Goal: Use online tool/utility

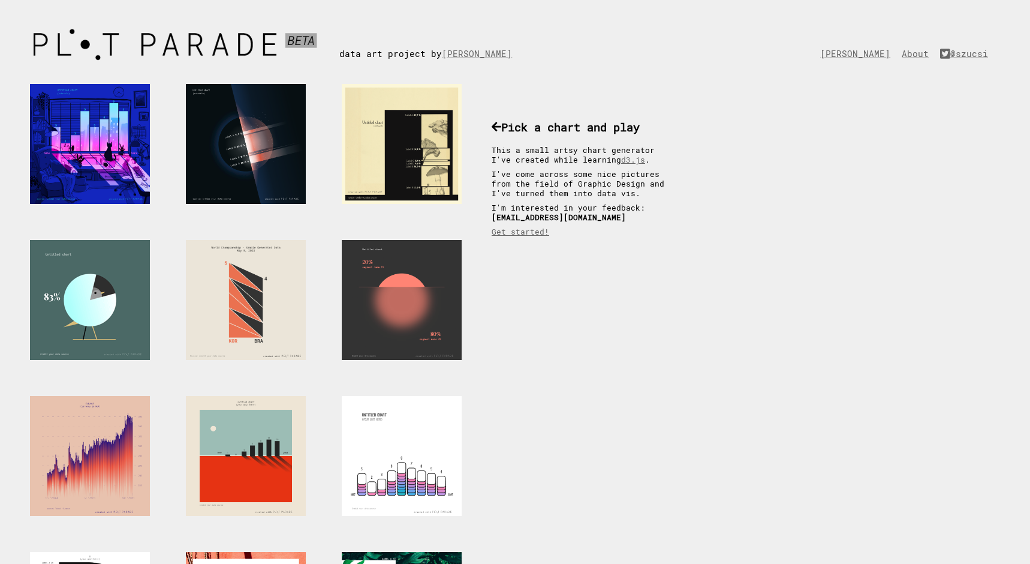
click at [117, 275] on div at bounding box center [90, 300] width 120 height 120
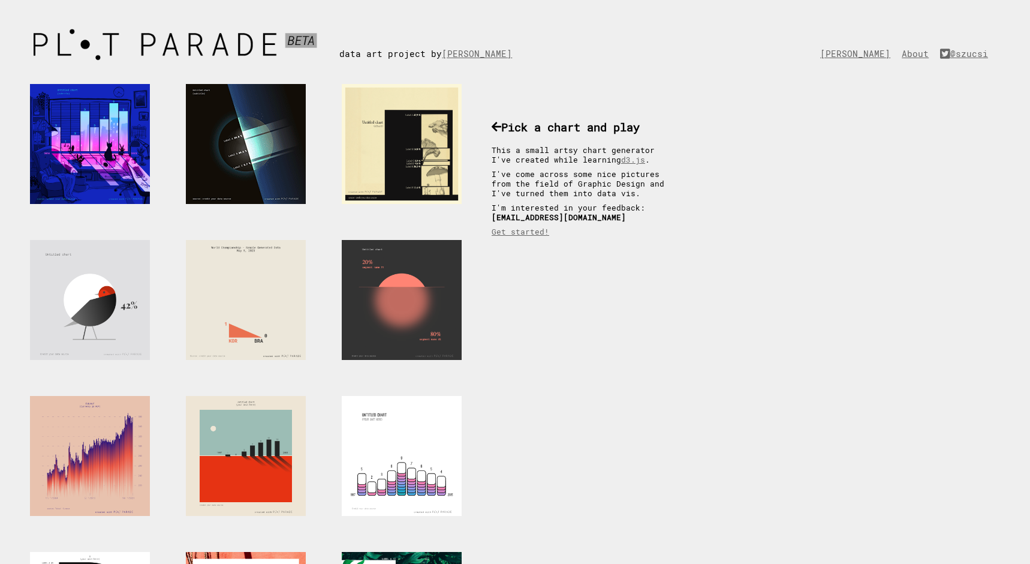
click at [272, 133] on div at bounding box center [246, 144] width 120 height 120
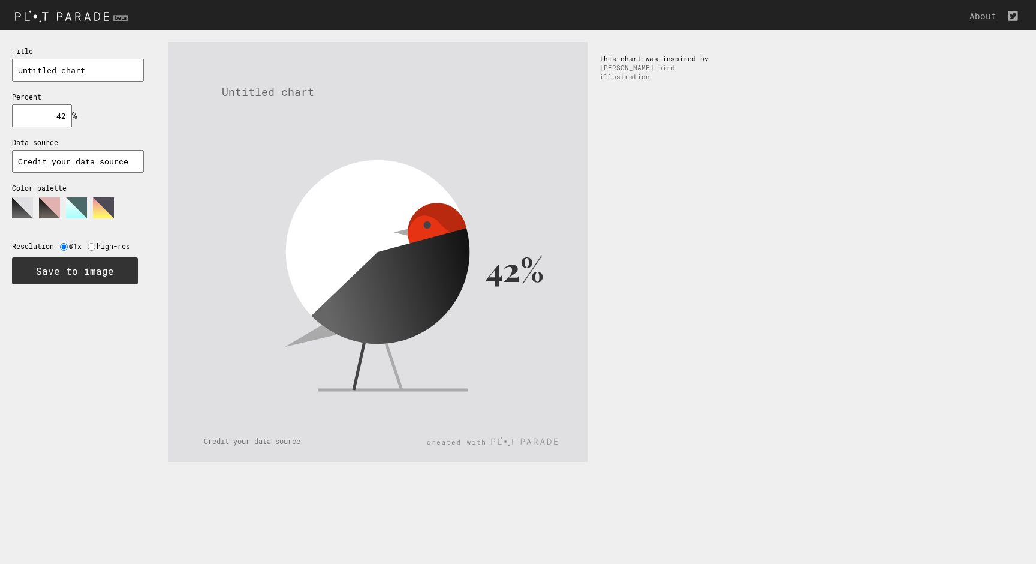
click at [49, 111] on input "42" at bounding box center [42, 115] width 60 height 23
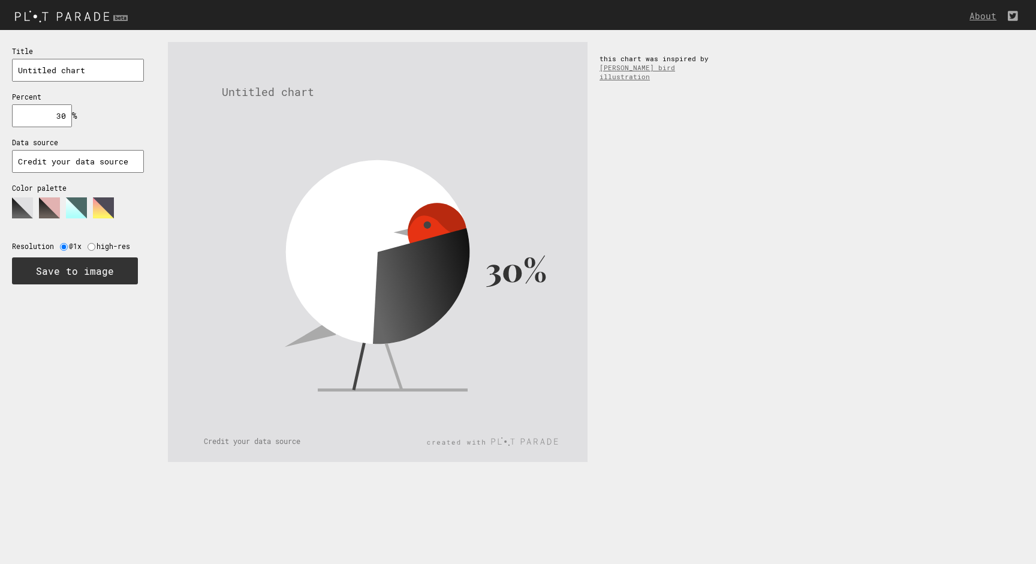
click at [49, 111] on input "30" at bounding box center [42, 115] width 60 height 23
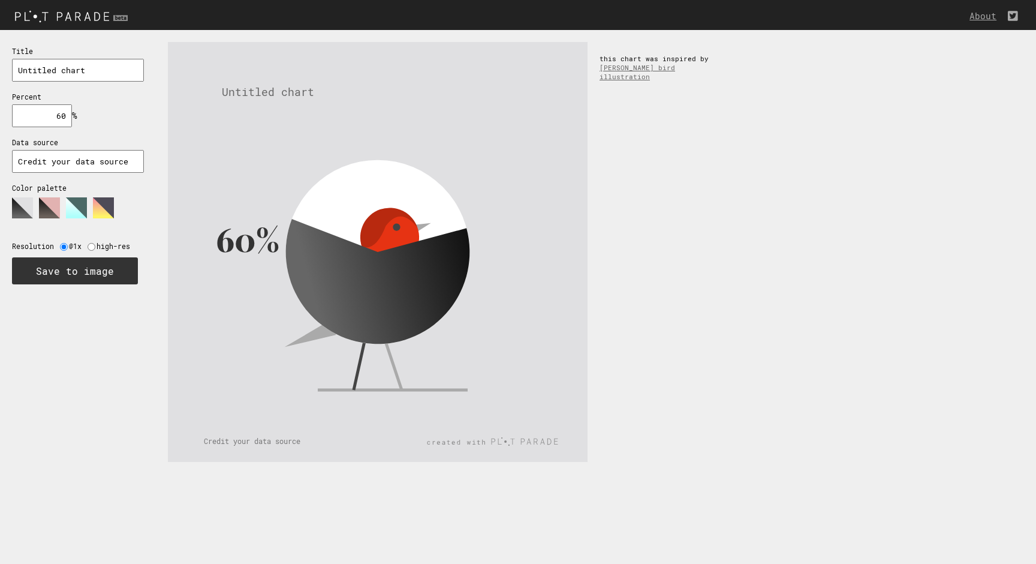
type input "60"
click at [76, 197] on polygon at bounding box center [76, 207] width 21 height 21
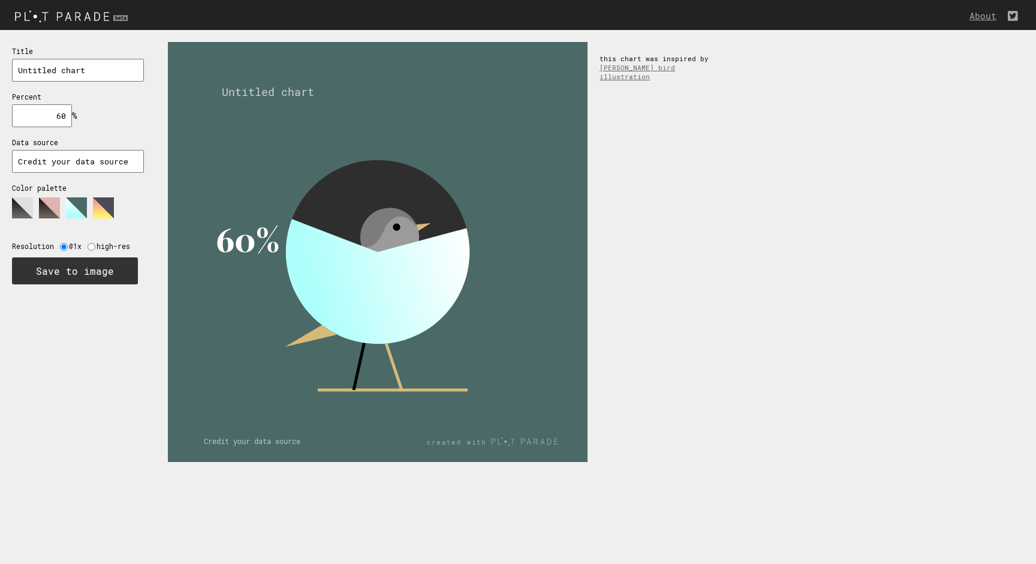
click at [39, 203] on polygon at bounding box center [49, 207] width 21 height 21
